Goal: Task Accomplishment & Management: Manage account settings

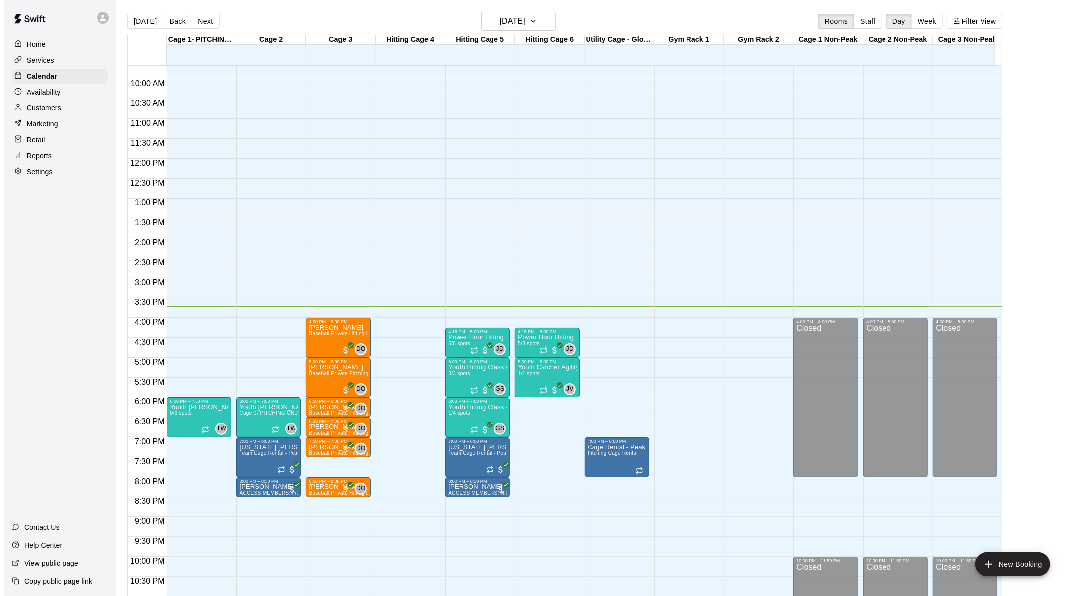
scroll to position [420, 0]
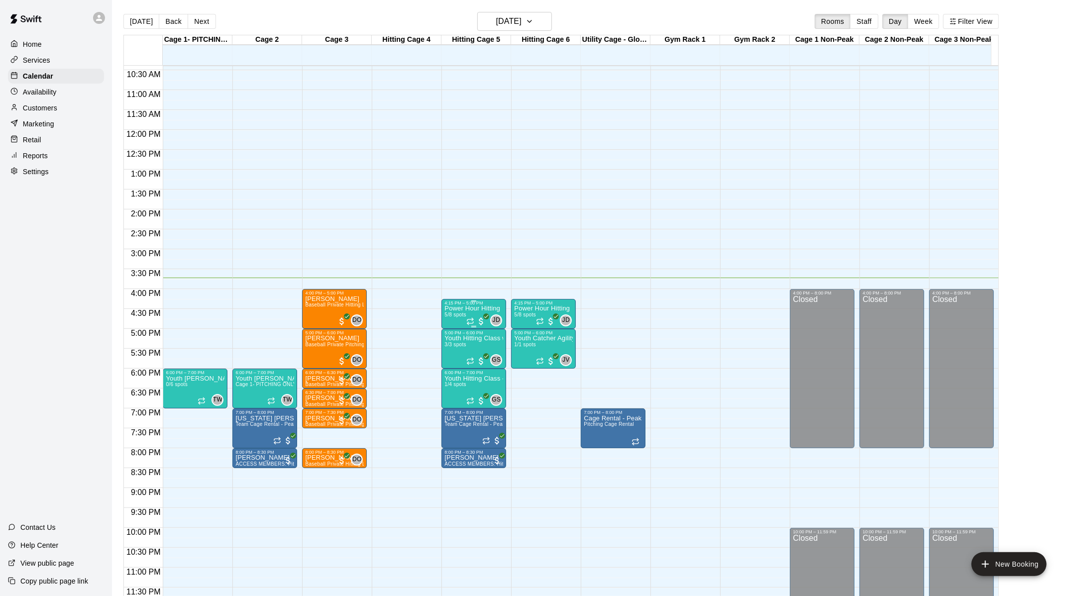
click at [448, 312] on div "Power Hour Hitting 5/8 spots" at bounding box center [472, 604] width 56 height 596
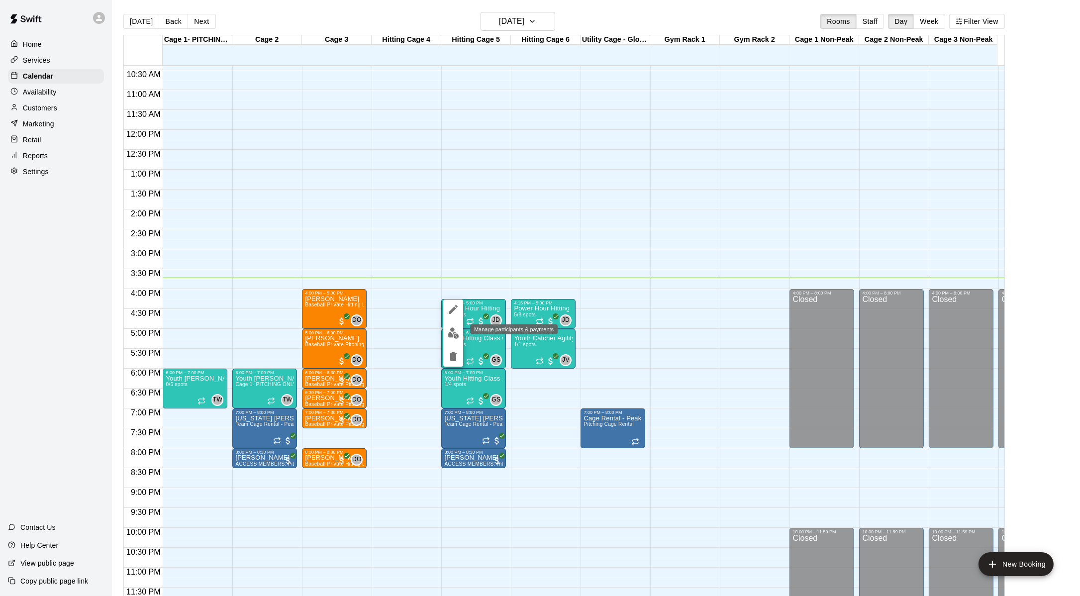
click at [455, 334] on img "edit" at bounding box center [453, 332] width 11 height 11
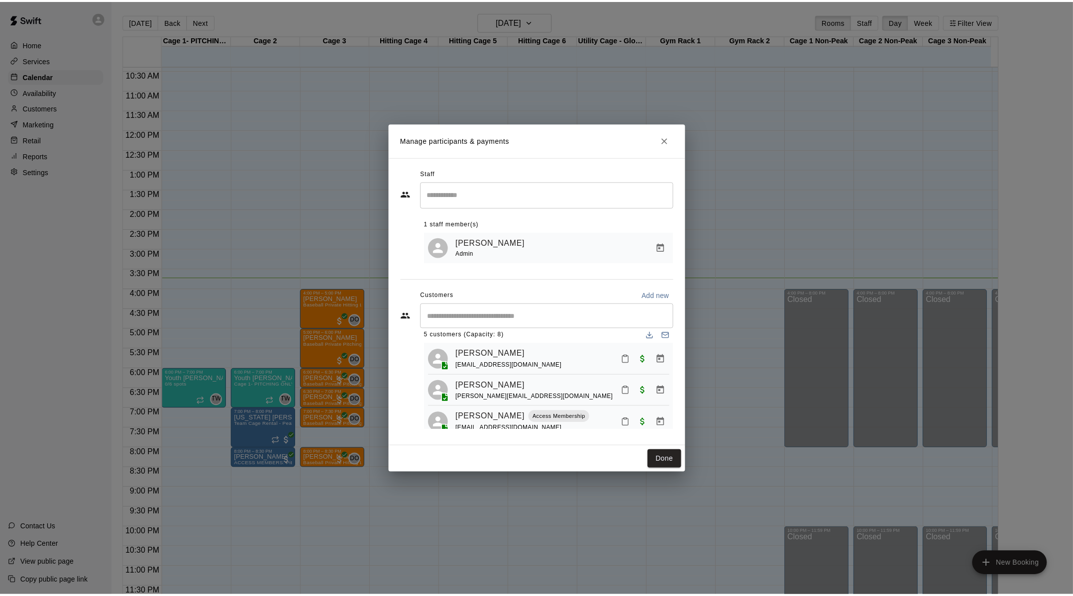
scroll to position [0, 0]
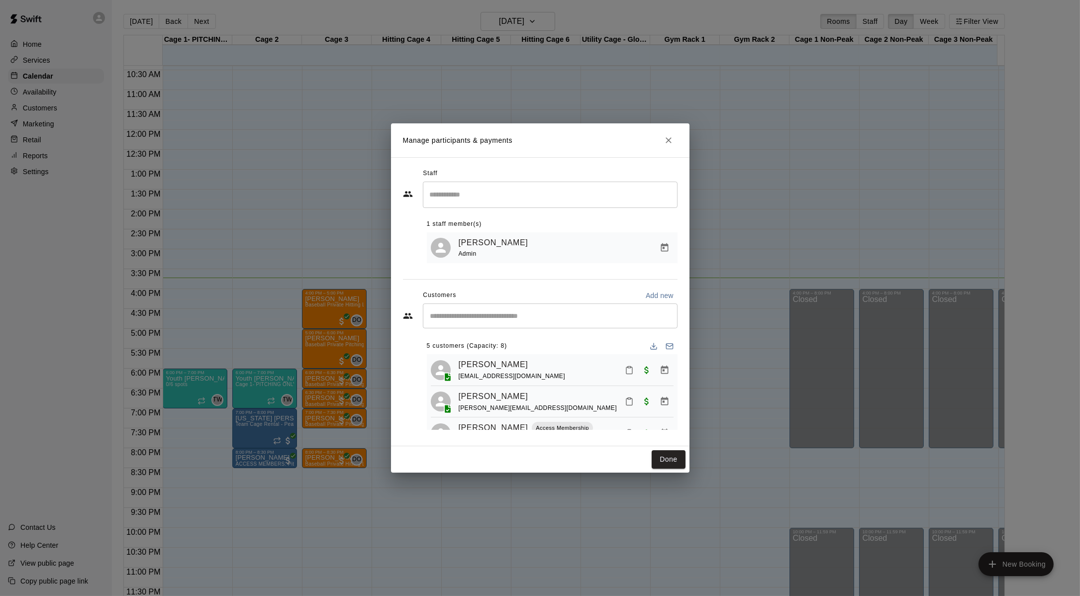
click at [774, 215] on div "Manage participants & payments Staff ​ 1 staff member(s) [PERSON_NAME] Admin Cu…" at bounding box center [540, 298] width 1080 height 596
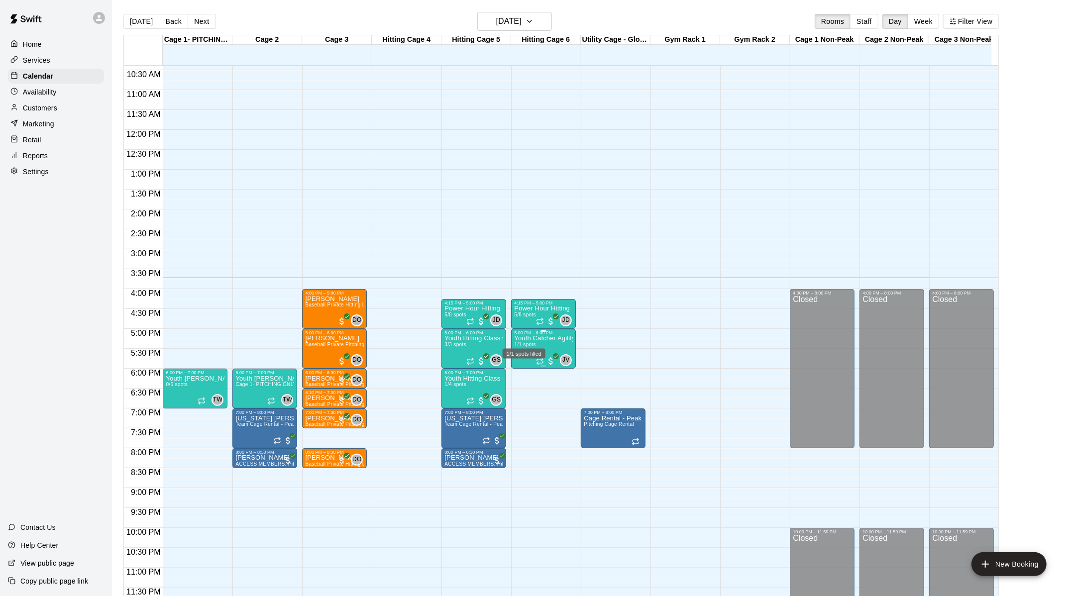
click at [534, 342] on span "1/1 spots" at bounding box center [525, 344] width 22 height 5
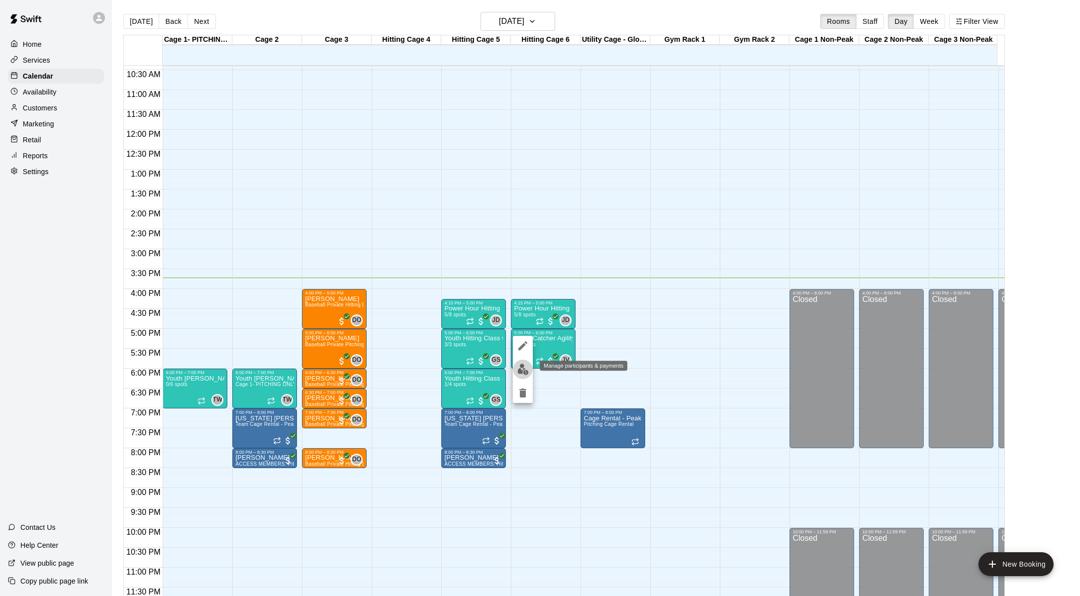
click at [521, 370] on img "edit" at bounding box center [522, 369] width 11 height 11
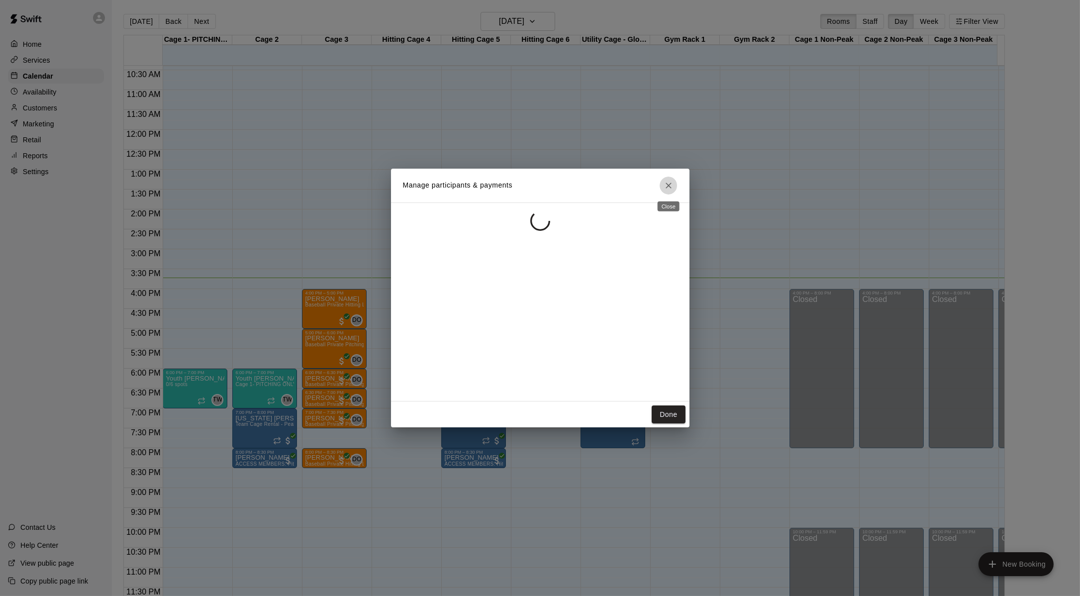
click at [668, 184] on icon "Close" at bounding box center [669, 186] width 10 height 10
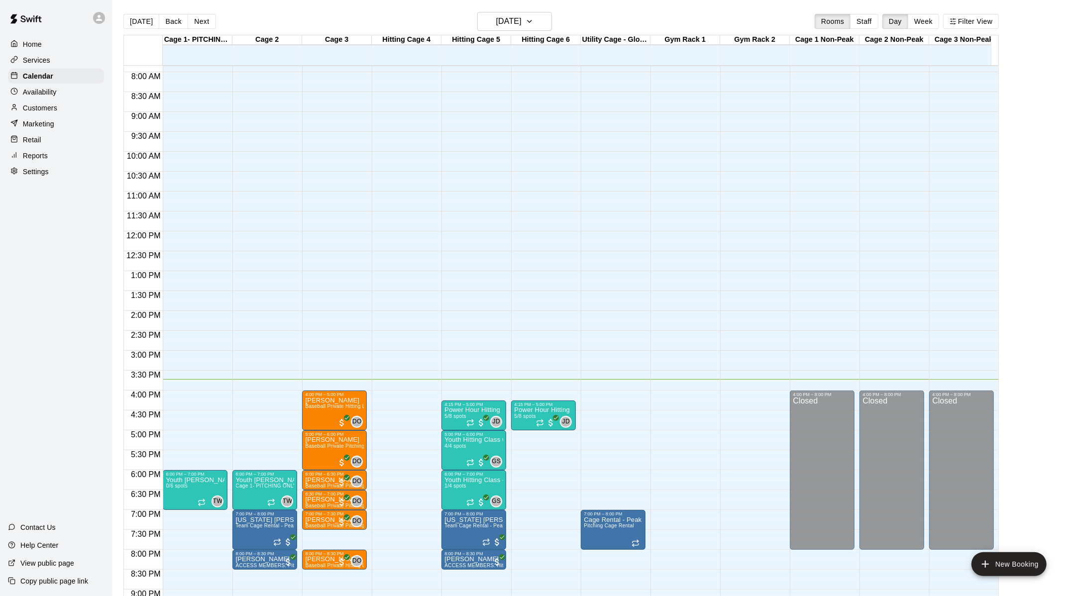
scroll to position [309, 0]
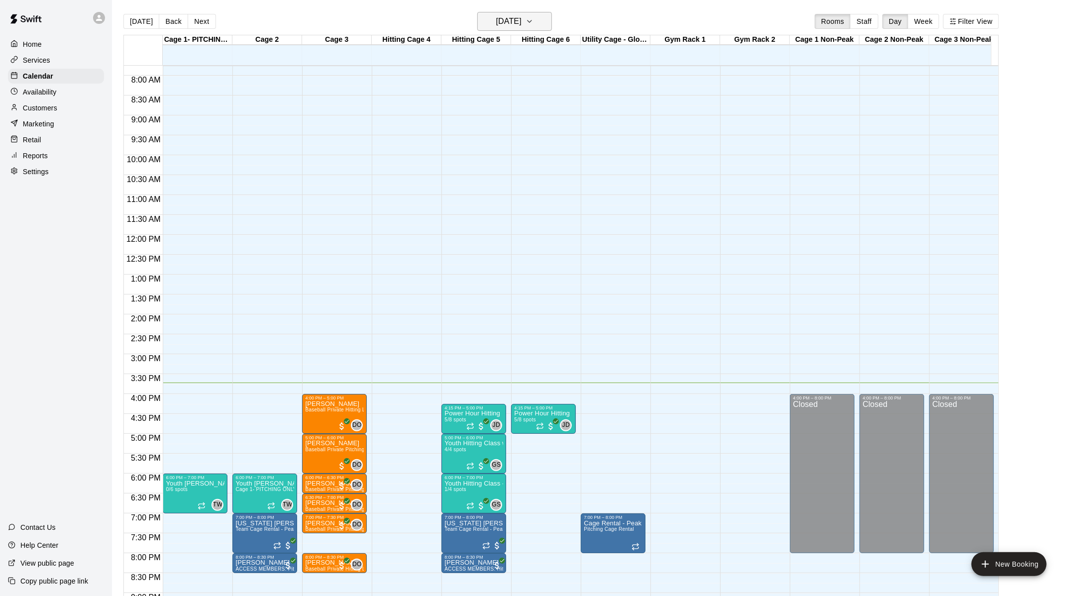
click at [552, 18] on button "[DATE]" at bounding box center [514, 21] width 75 height 19
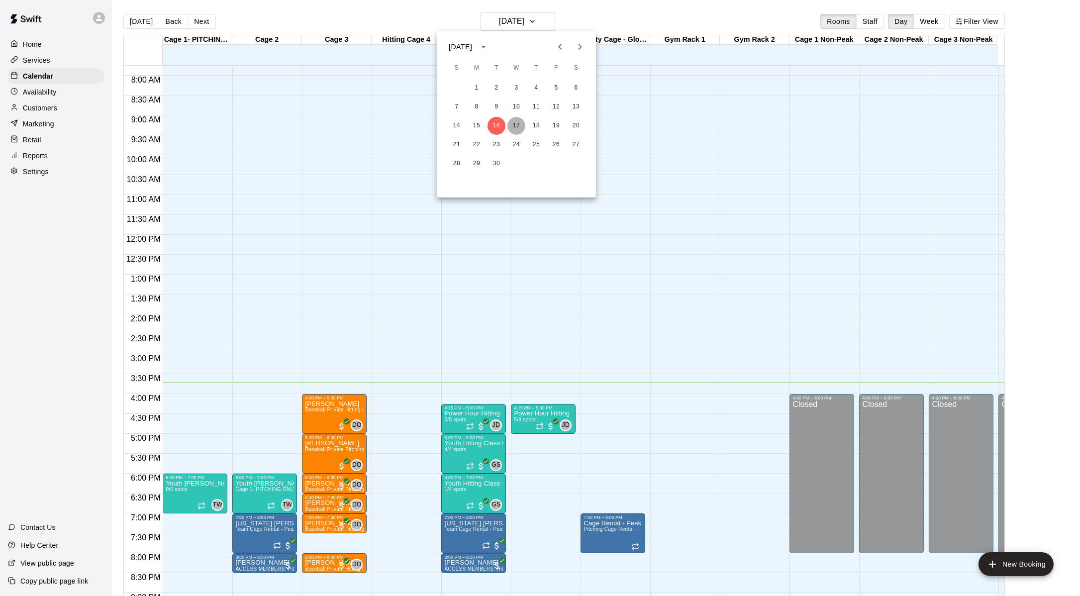
click at [516, 122] on button "17" at bounding box center [517, 126] width 18 height 18
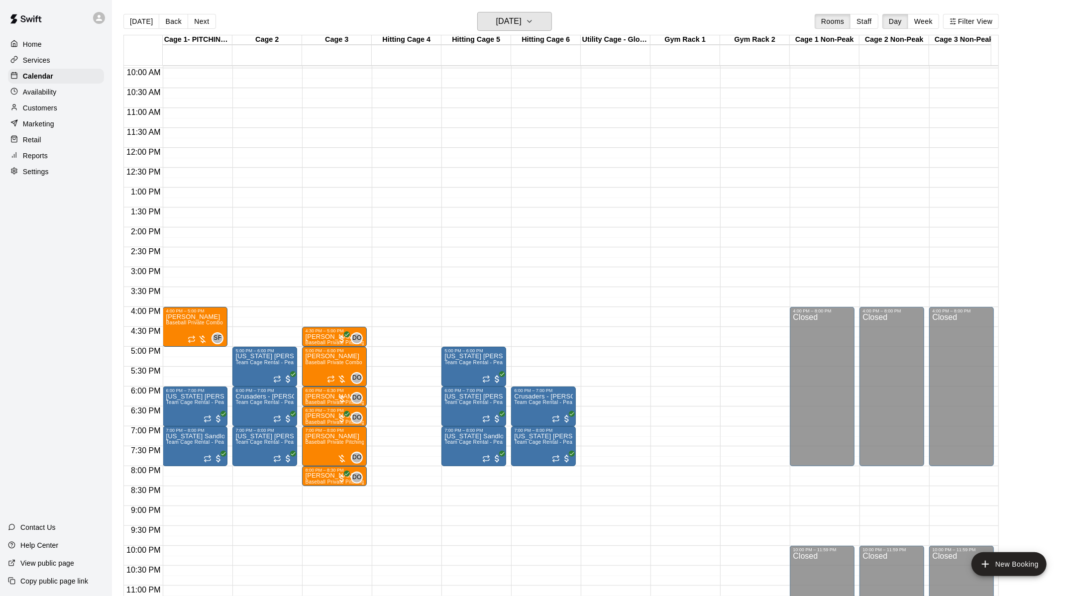
scroll to position [409, 0]
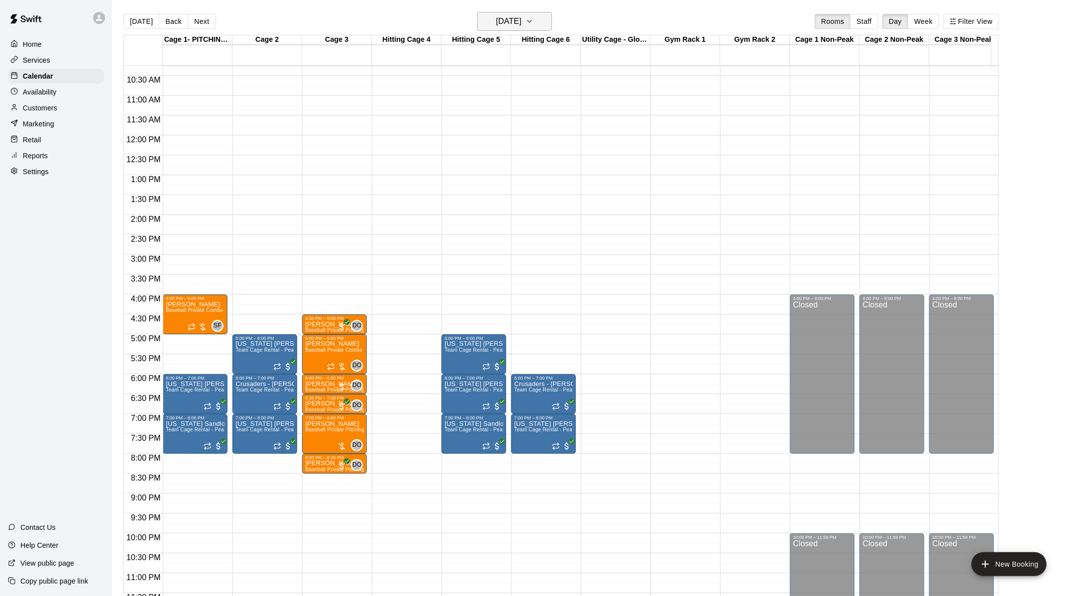
click at [533, 16] on icon "button" at bounding box center [529, 21] width 8 height 12
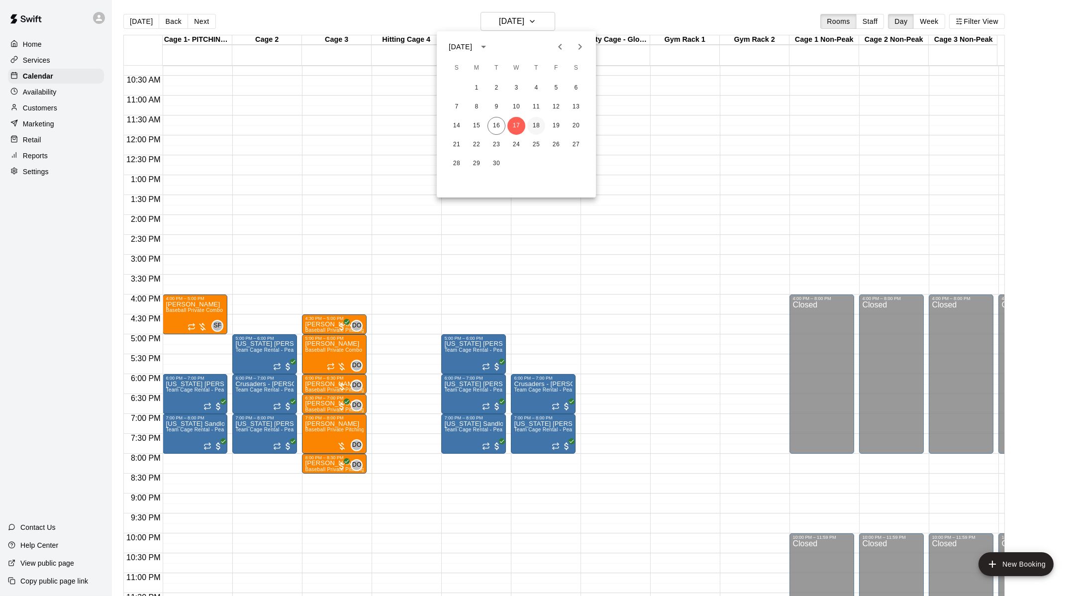
click at [534, 126] on button "18" at bounding box center [536, 126] width 18 height 18
